Goal: Find specific page/section: Find specific page/section

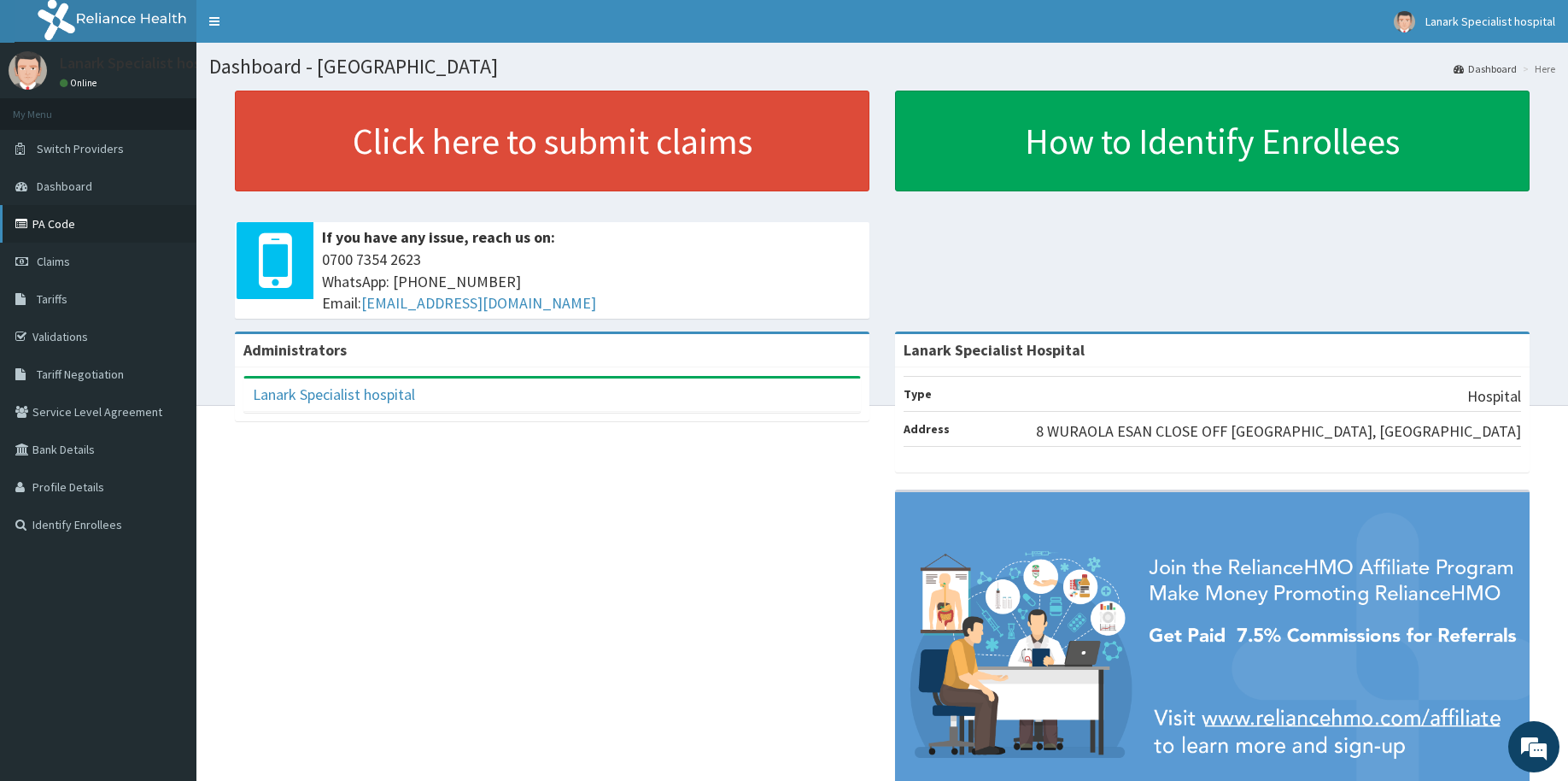
click at [61, 221] on link "PA Code" at bounding box center [98, 224] width 197 height 38
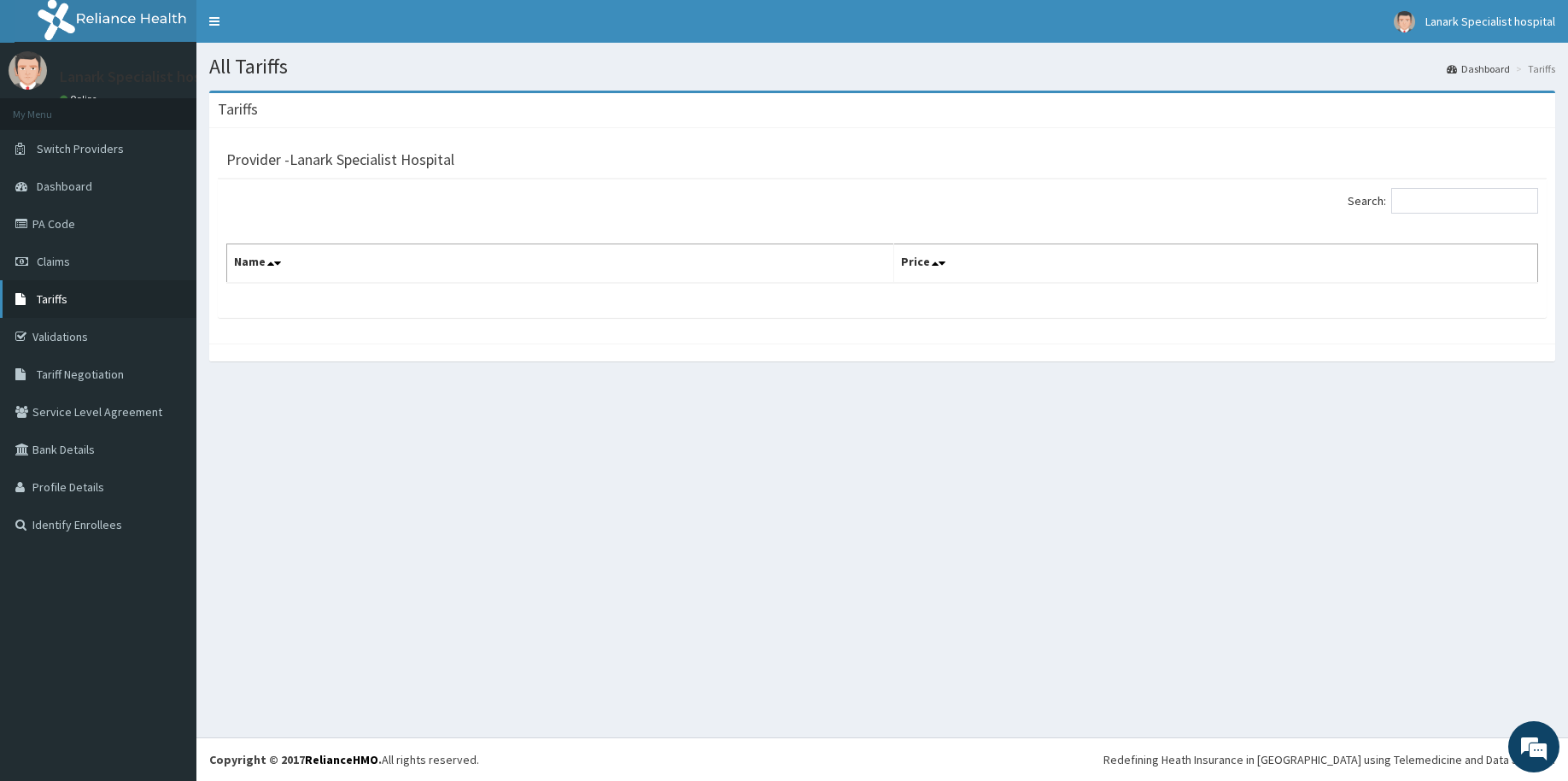
click at [59, 299] on span "Tariffs" at bounding box center [52, 299] width 31 height 15
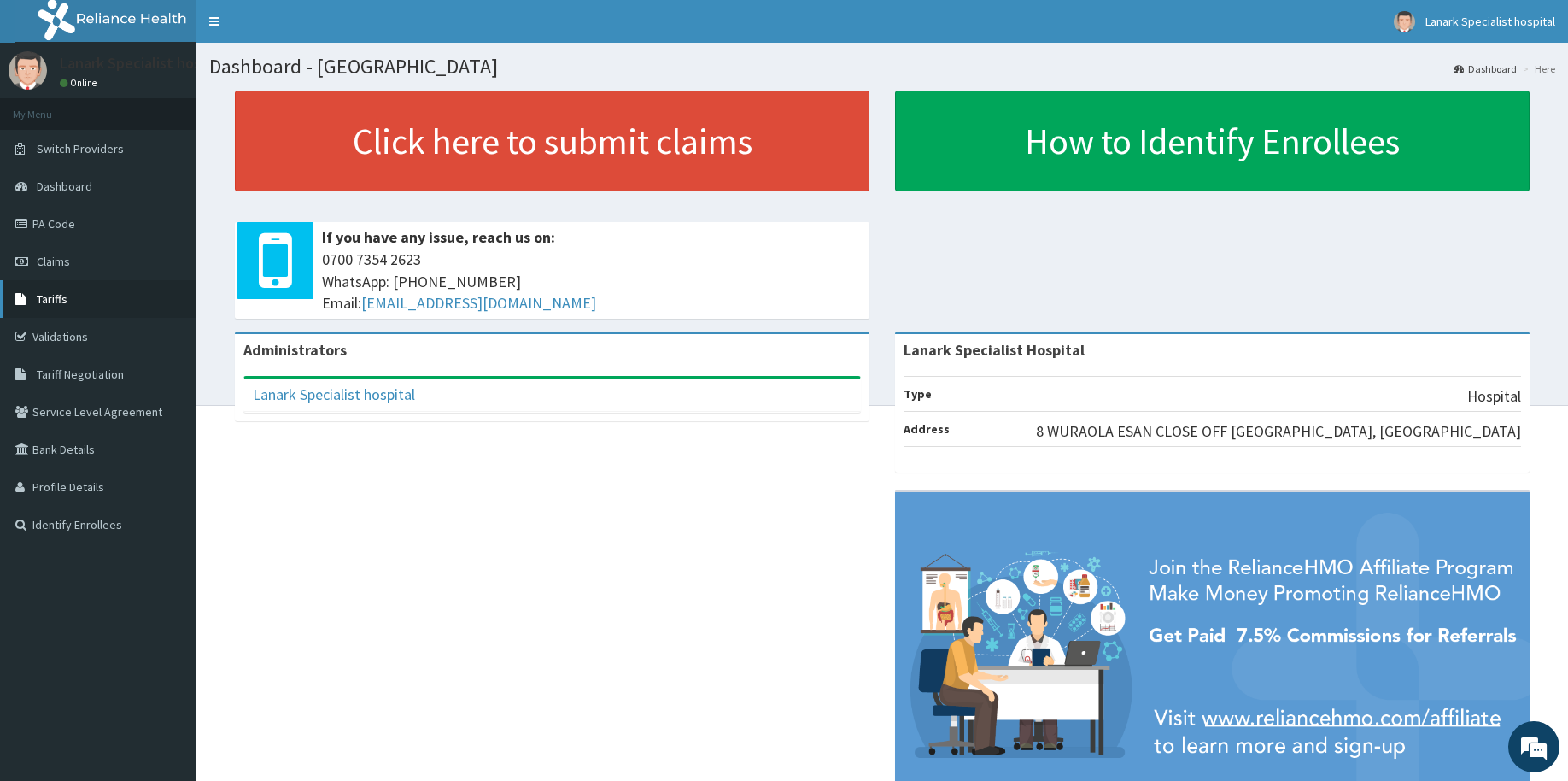
click at [81, 301] on link "Tariffs" at bounding box center [98, 299] width 197 height 38
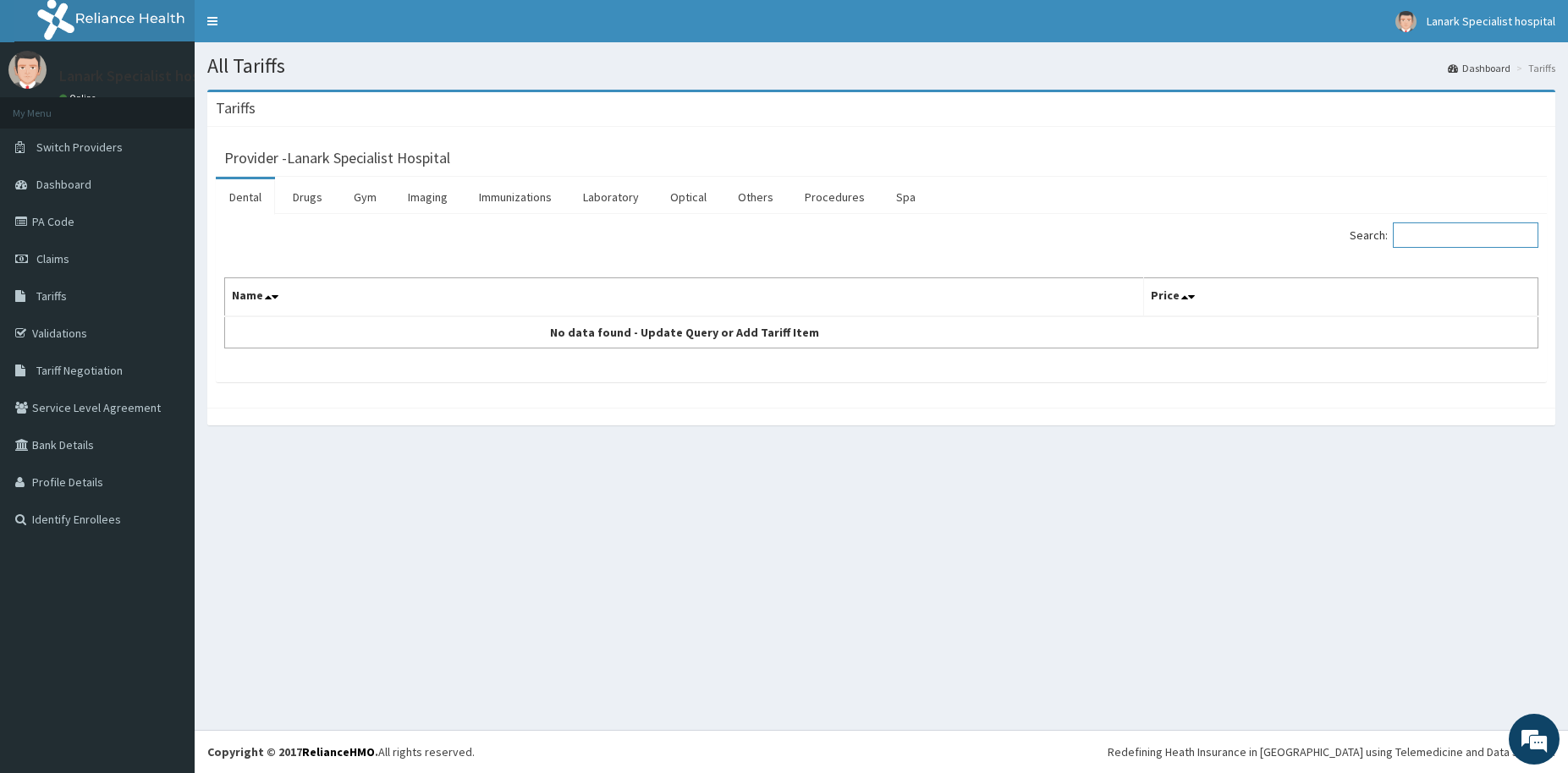
click at [1426, 234] on input "Search:" at bounding box center [1465, 235] width 146 height 25
type input "CAESAREAN"
click at [806, 195] on link "Procedures" at bounding box center [835, 197] width 87 height 35
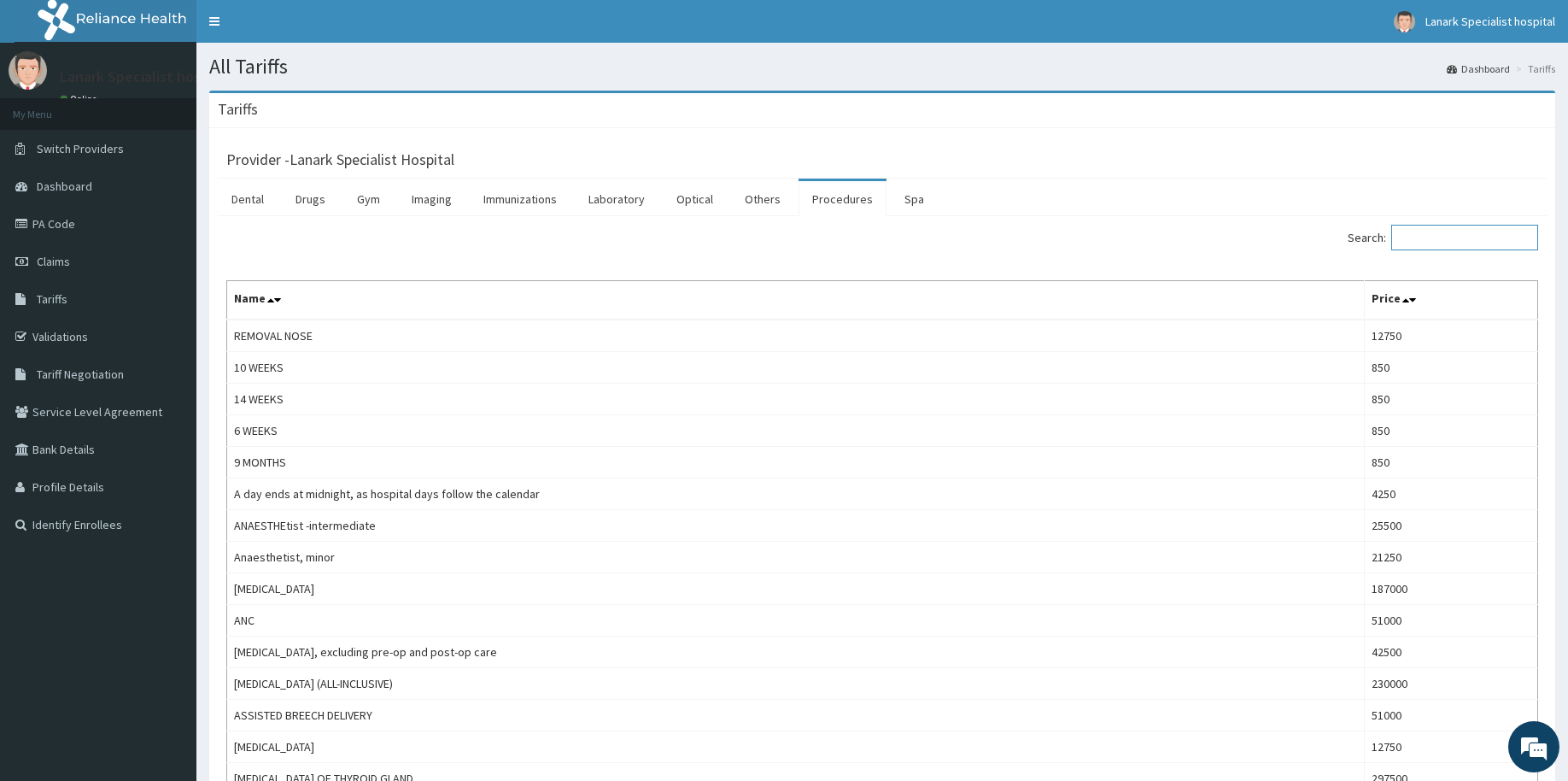
click at [1434, 239] on input "Search:" at bounding box center [1465, 237] width 147 height 25
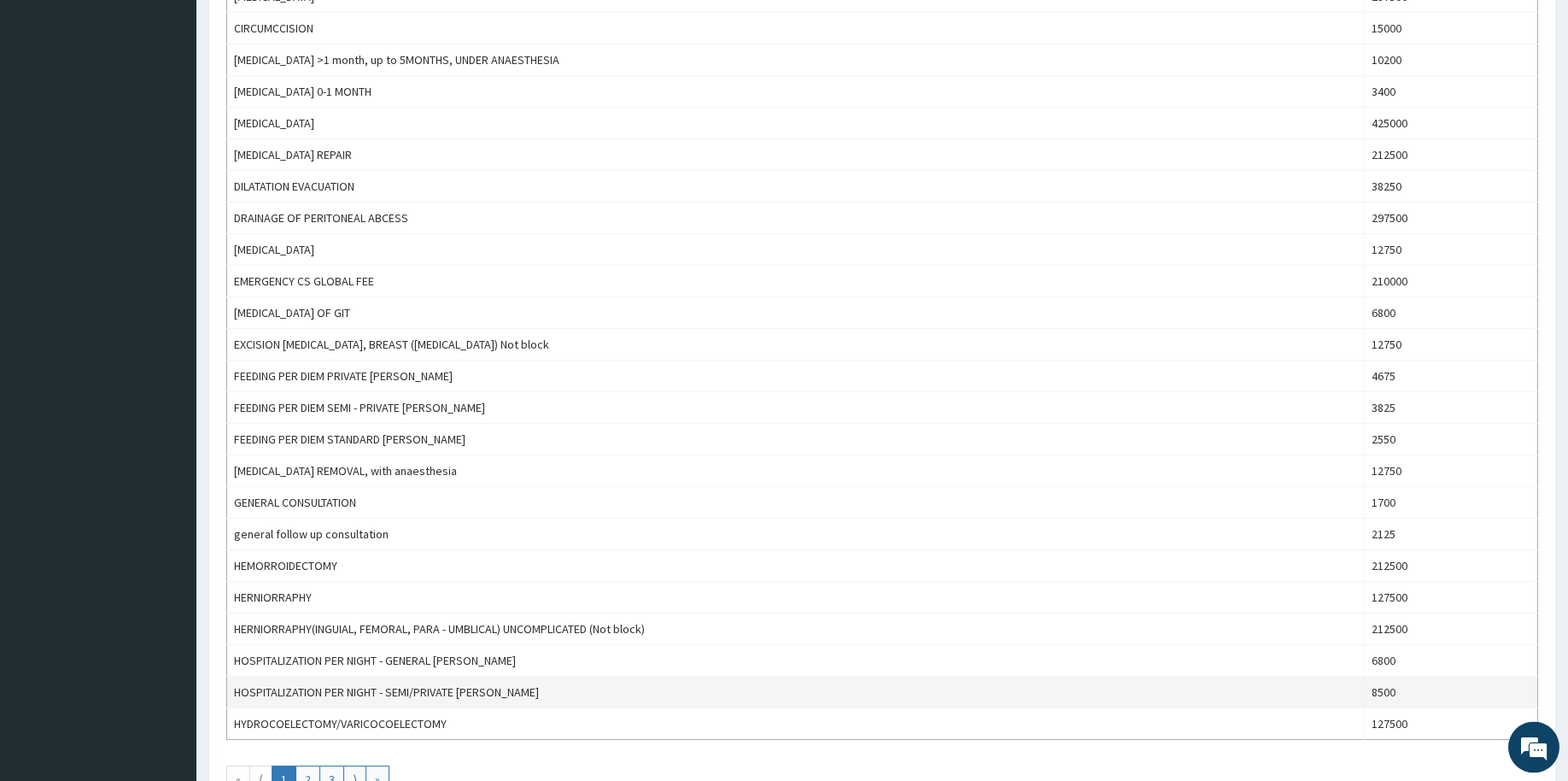
scroll to position [1221, 0]
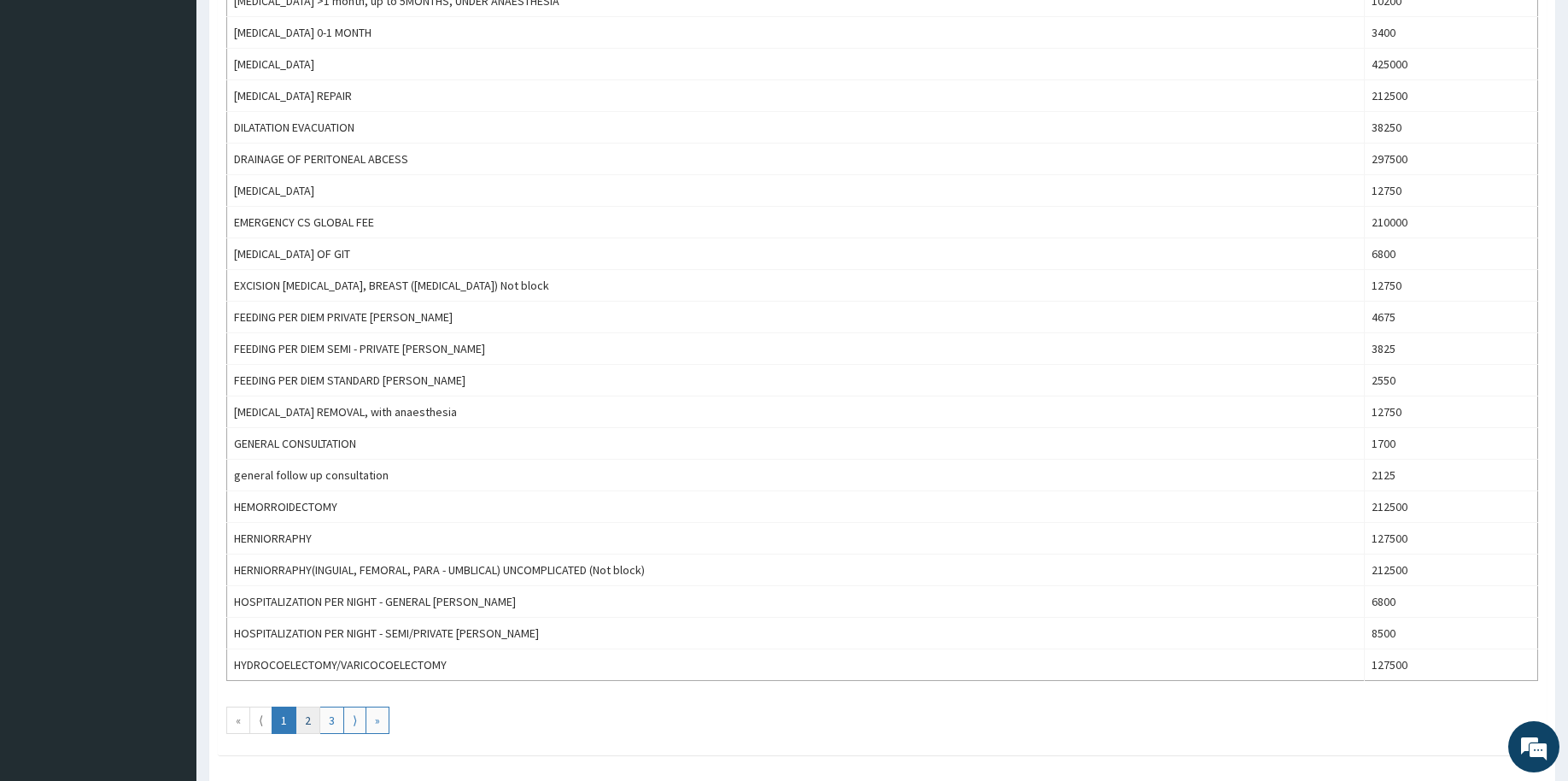
click at [310, 729] on link "2" at bounding box center [307, 720] width 24 height 27
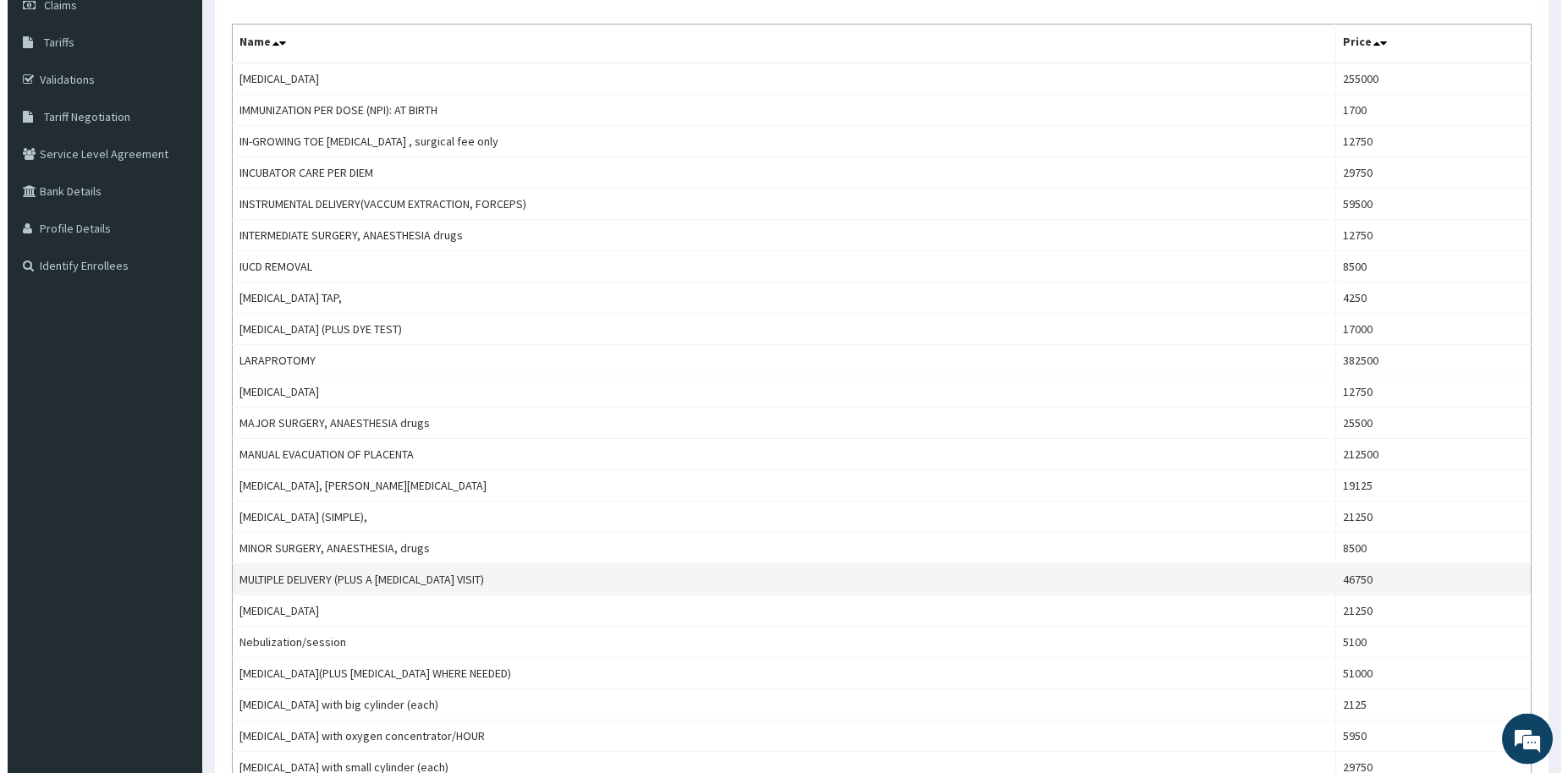
scroll to position [0, 0]
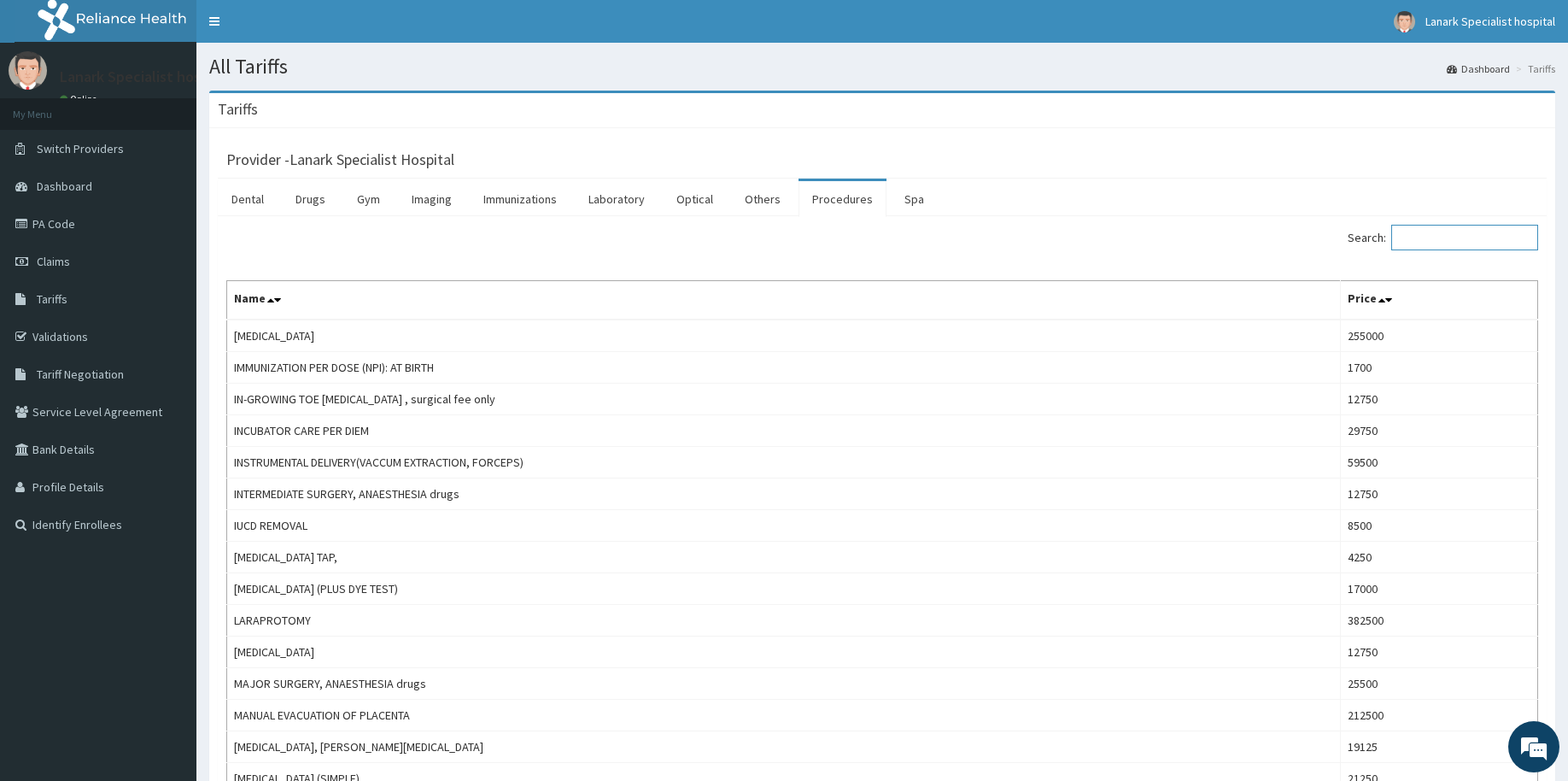
click at [1441, 245] on input "Search:" at bounding box center [1465, 237] width 147 height 25
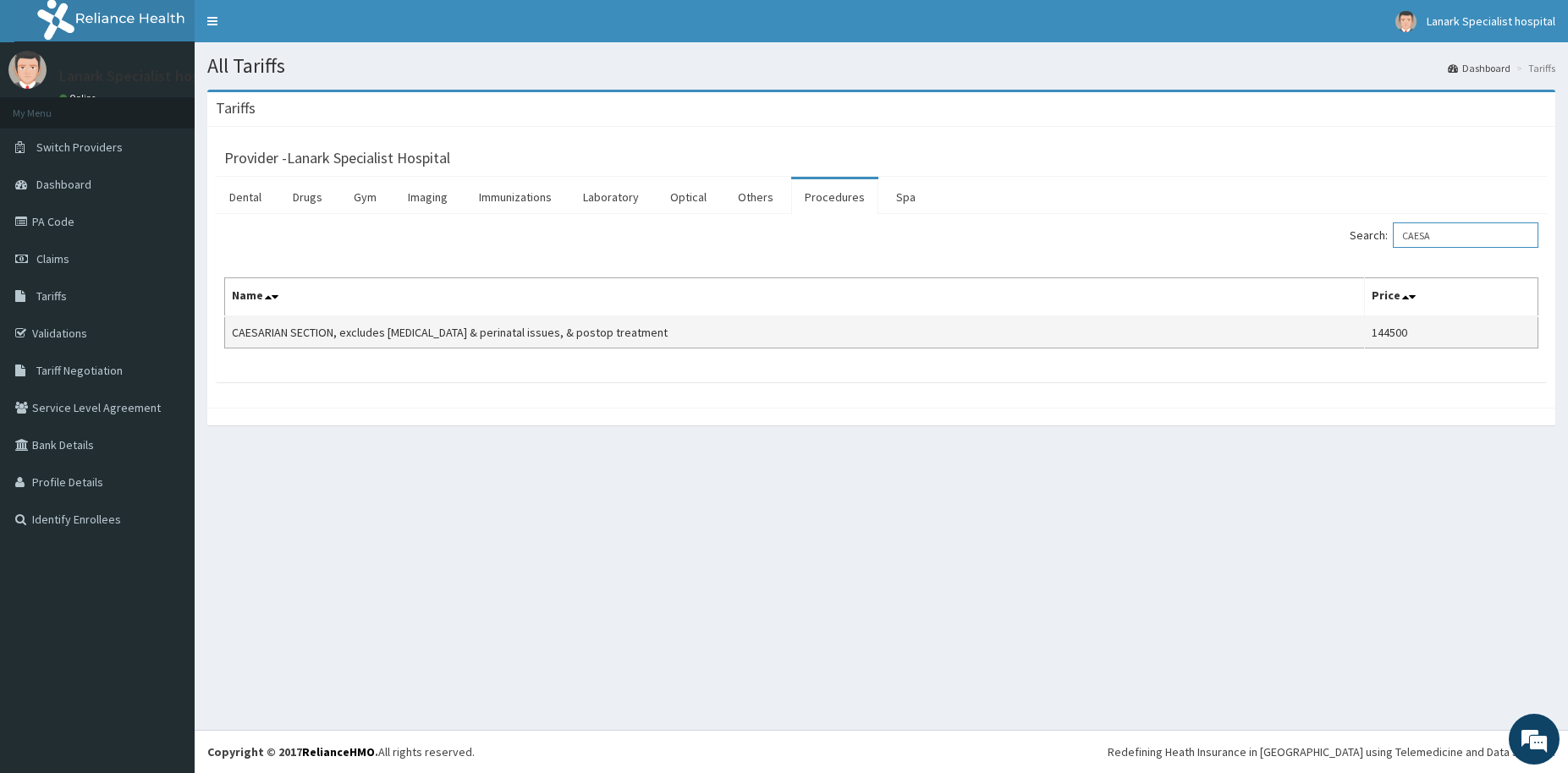
type input "CAESA"
click at [1392, 335] on td "144500" at bounding box center [1450, 332] width 174 height 32
click at [73, 326] on link "Validations" at bounding box center [97, 333] width 195 height 37
